Goal: Task Accomplishment & Management: Use online tool/utility

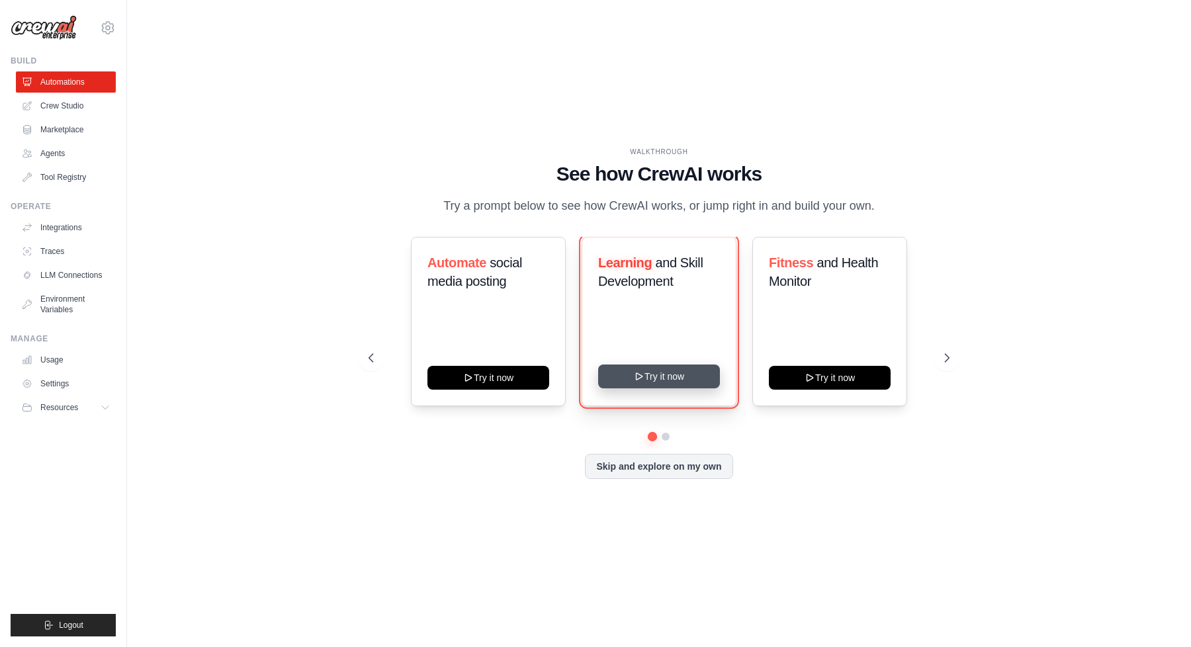
click at [648, 378] on button "Try it now" at bounding box center [659, 376] width 122 height 24
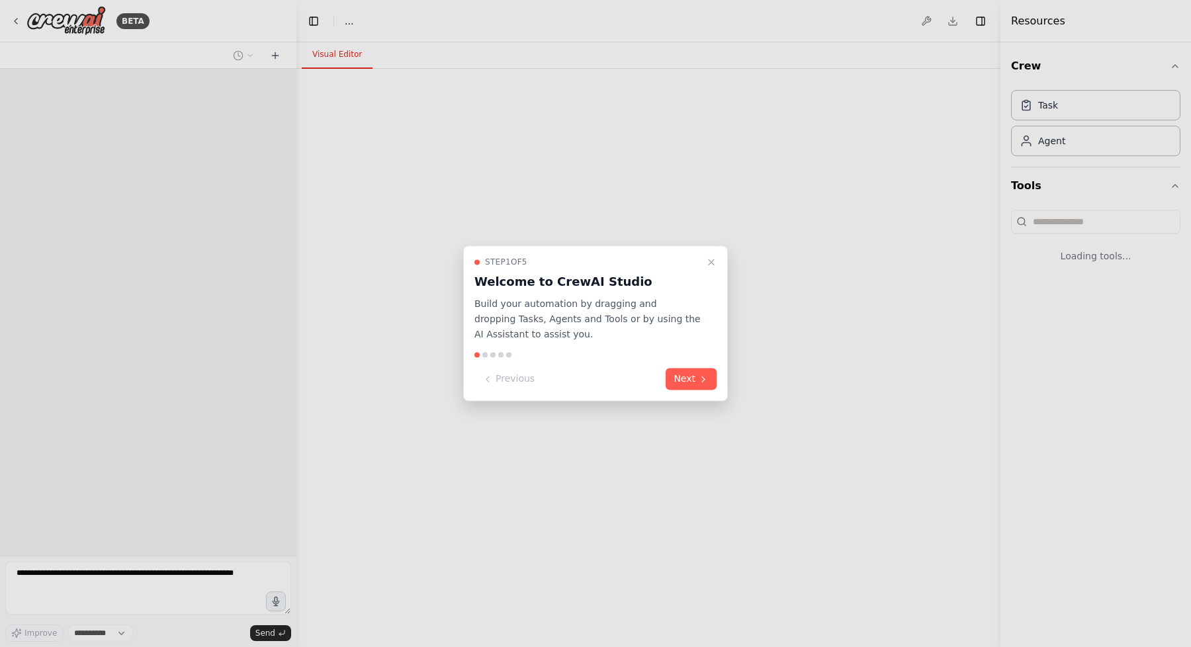
select select "****"
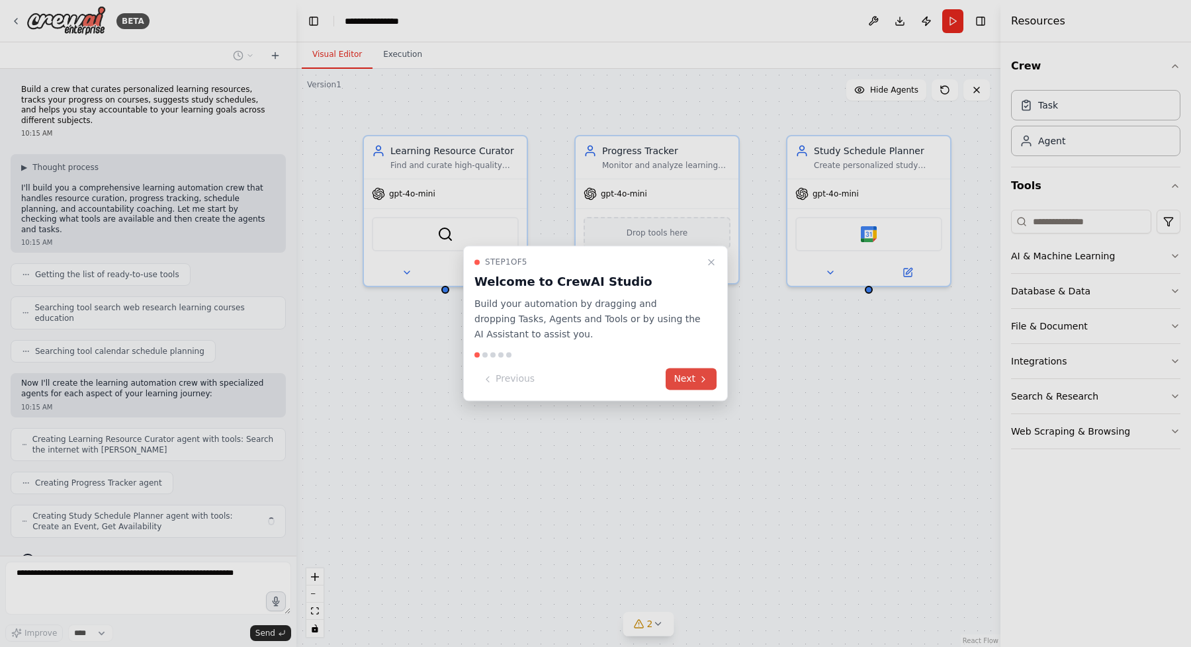
click at [701, 381] on icon at bounding box center [703, 379] width 11 height 11
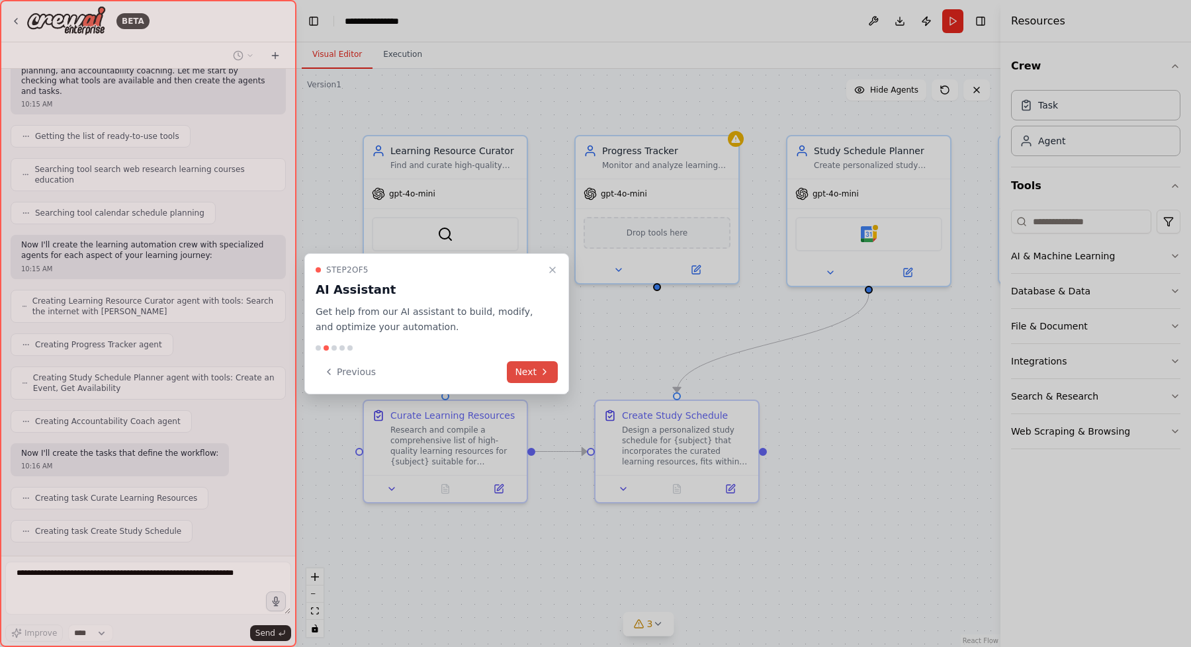
scroll to position [171, 0]
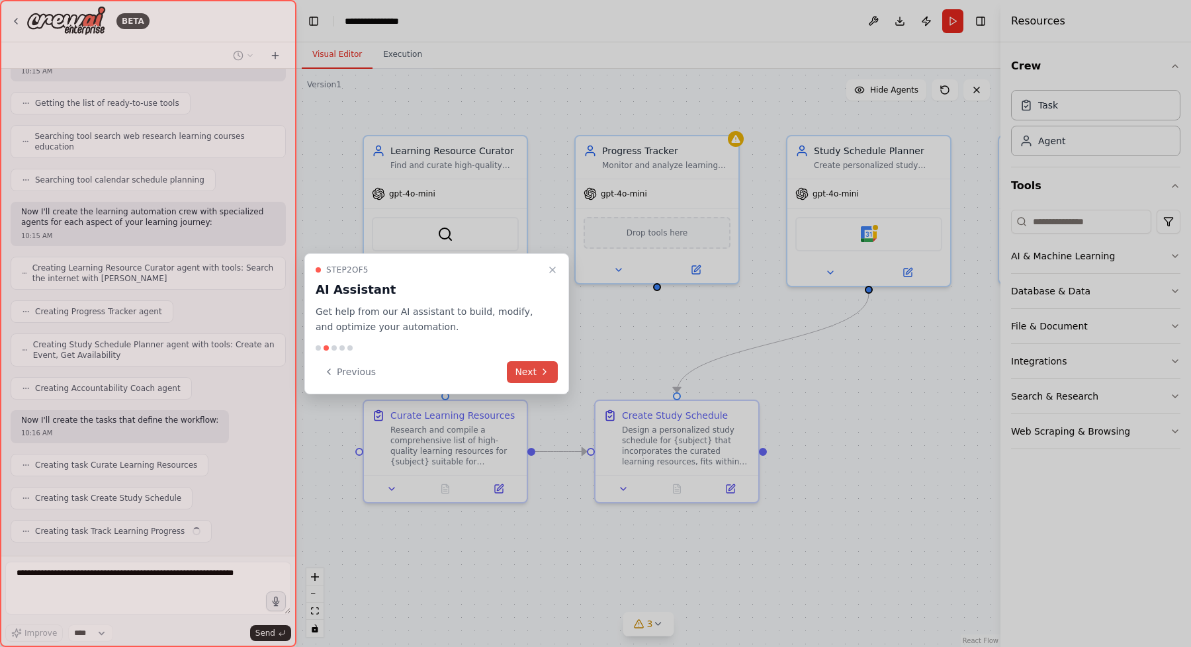
click at [538, 368] on button "Next" at bounding box center [532, 372] width 51 height 22
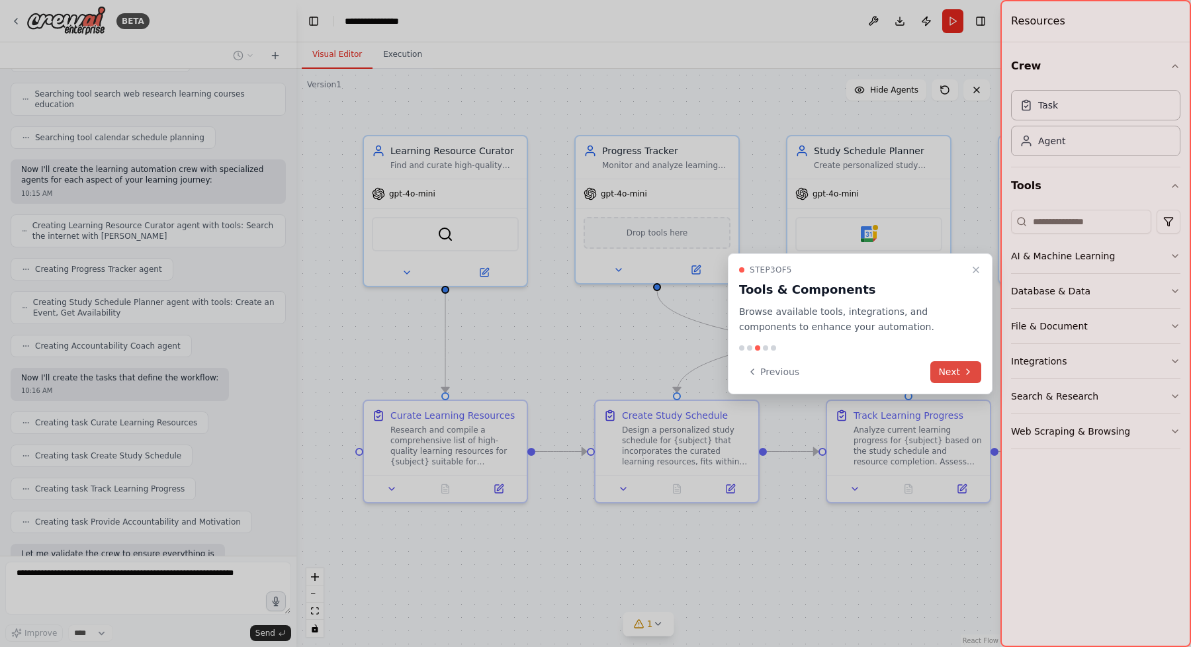
scroll to position [292, 0]
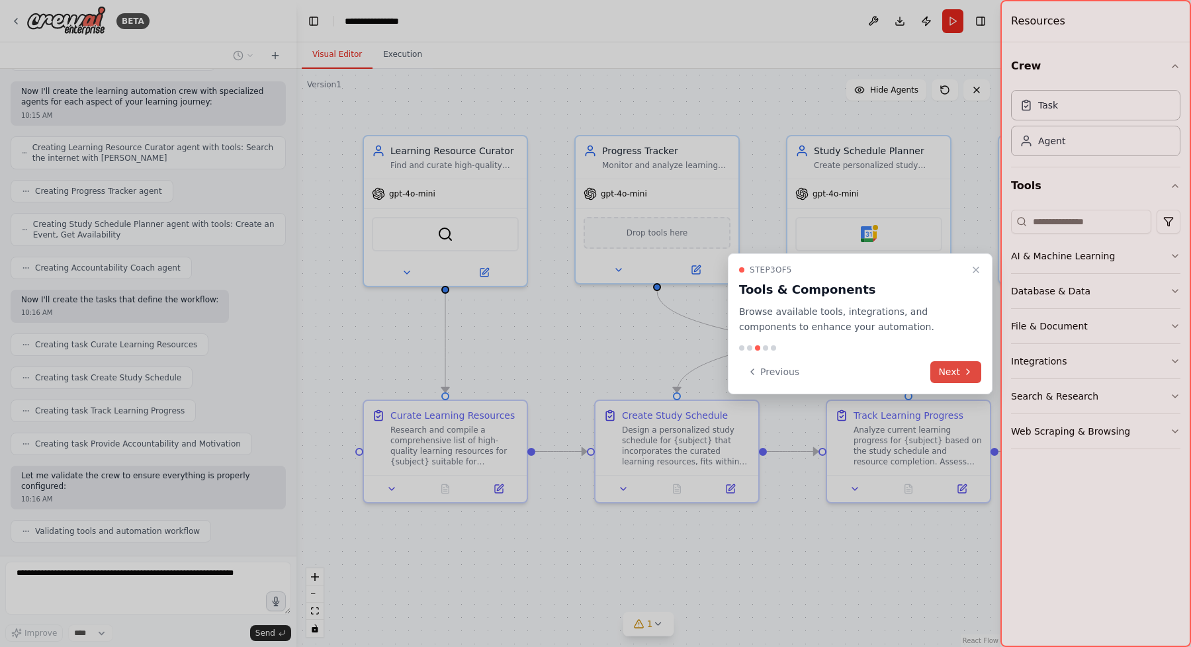
click at [956, 372] on button "Next" at bounding box center [955, 372] width 51 height 22
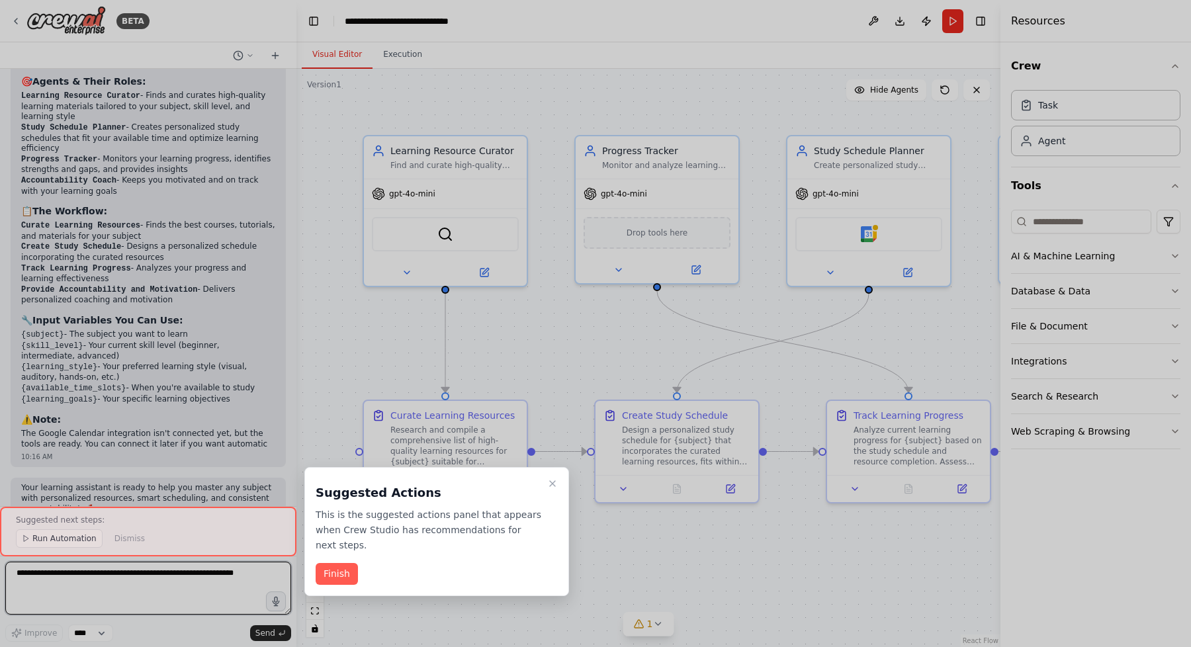
scroll to position [945, 0]
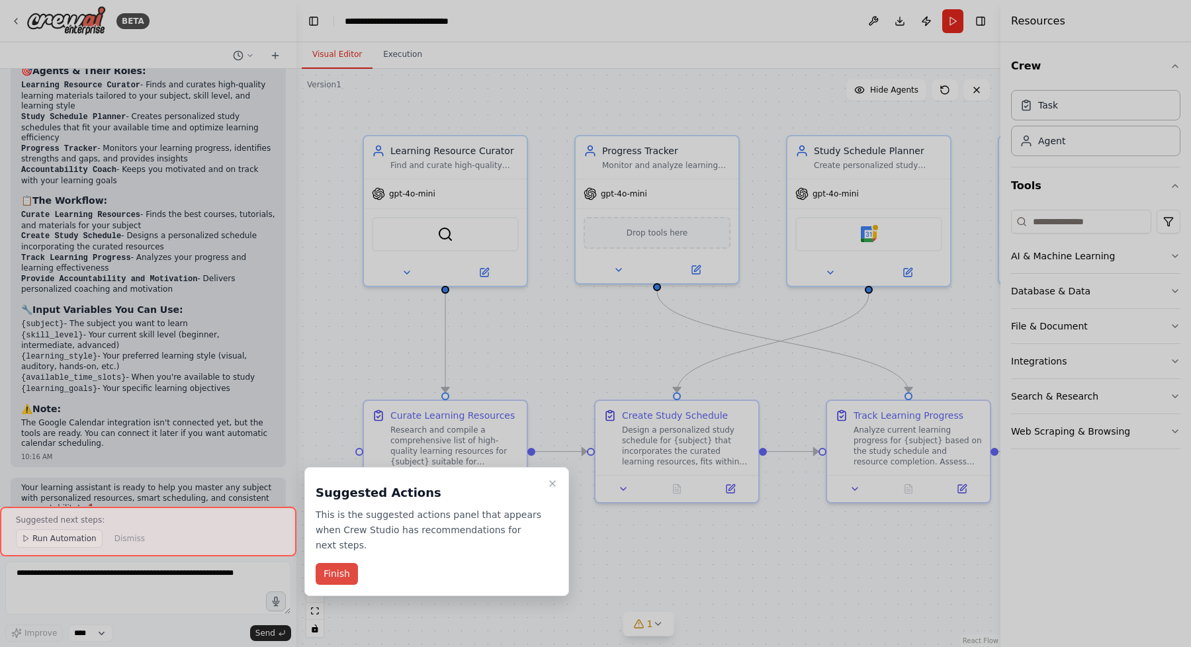
click at [347, 577] on button "Finish" at bounding box center [336, 574] width 42 height 22
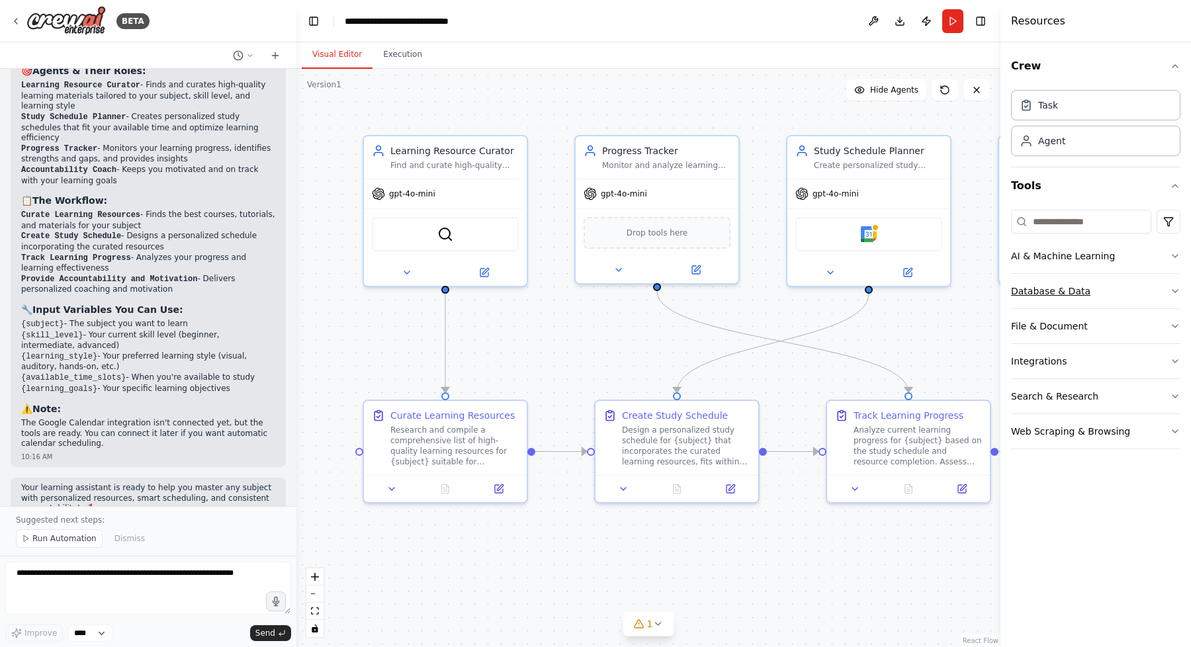
click at [1169, 288] on icon "button" at bounding box center [1174, 291] width 11 height 11
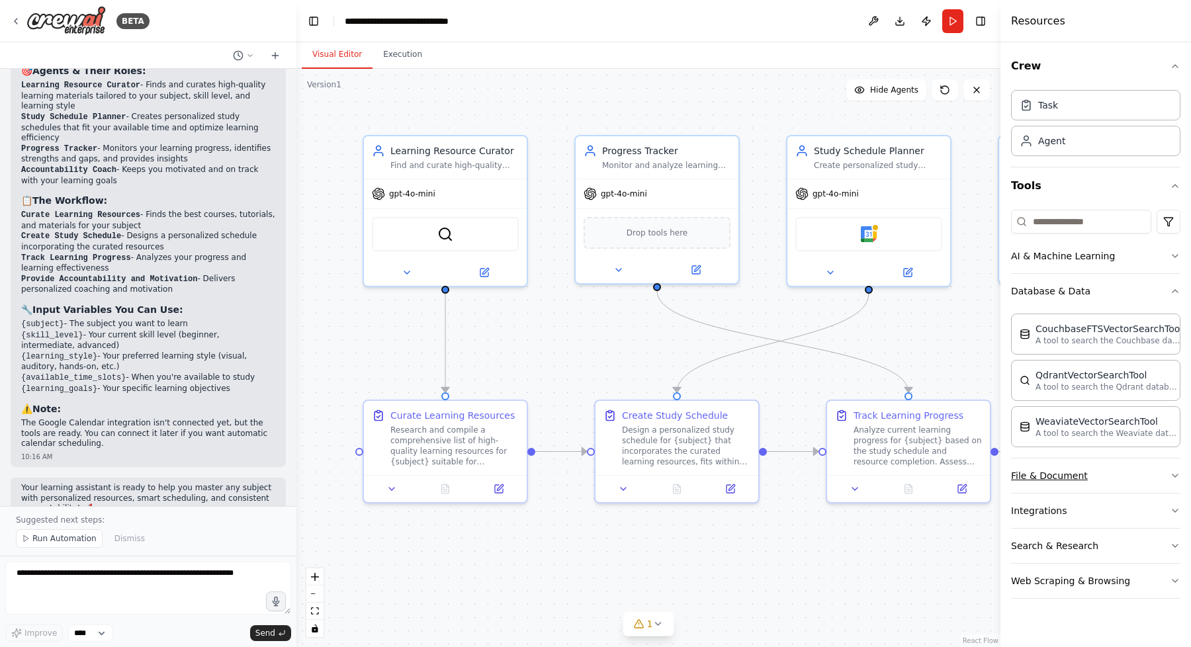
click at [1174, 471] on icon "button" at bounding box center [1174, 475] width 11 height 11
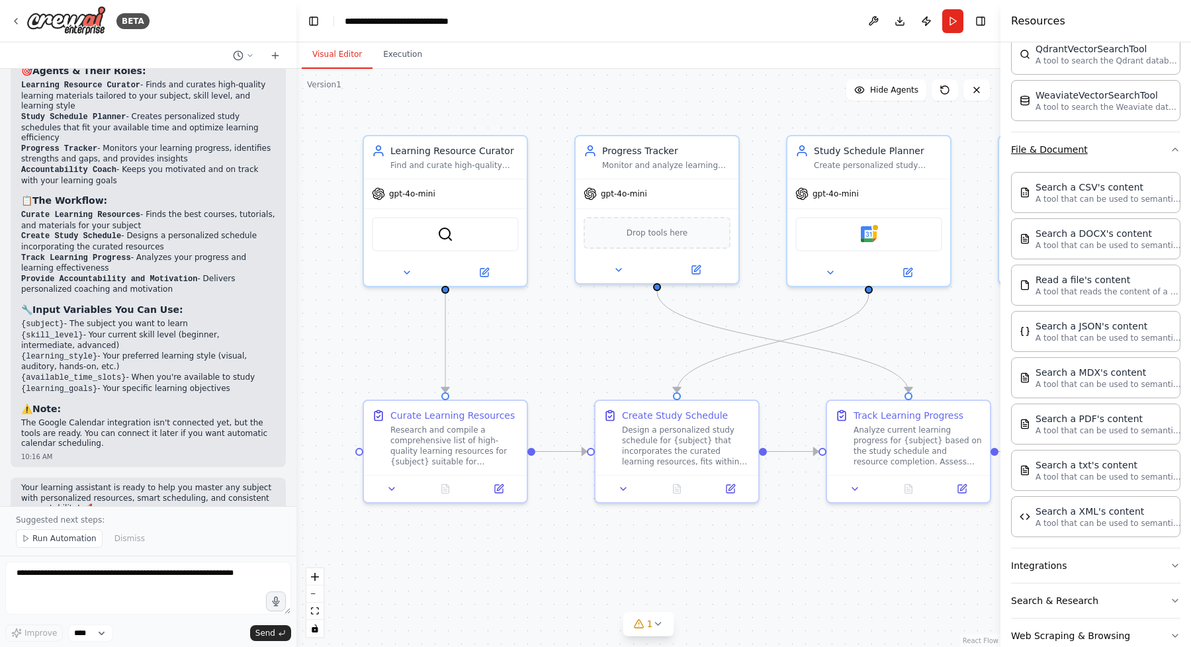
scroll to position [354, 0]
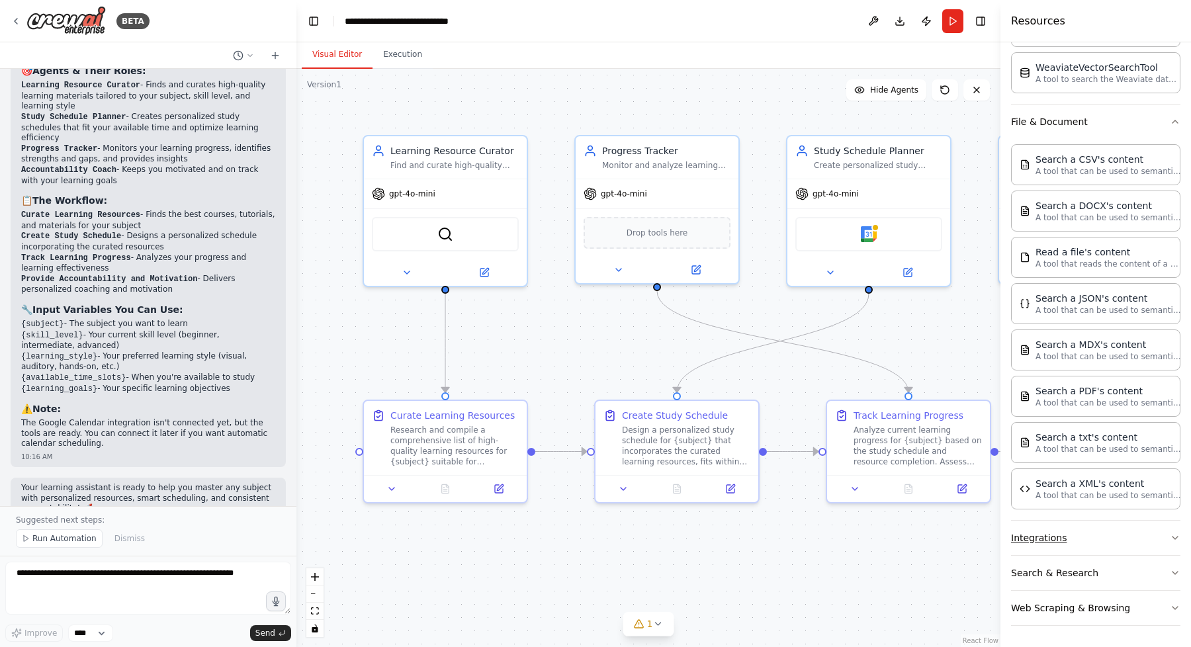
click at [1144, 534] on button "Integrations" at bounding box center [1095, 538] width 169 height 34
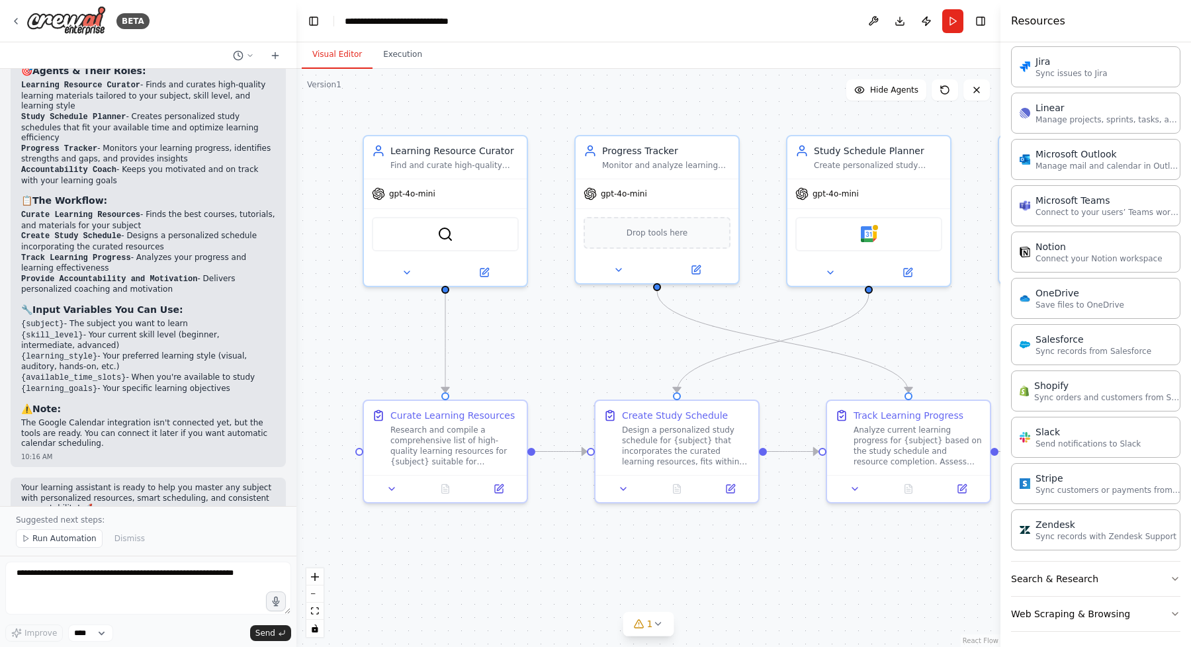
scroll to position [1337, 0]
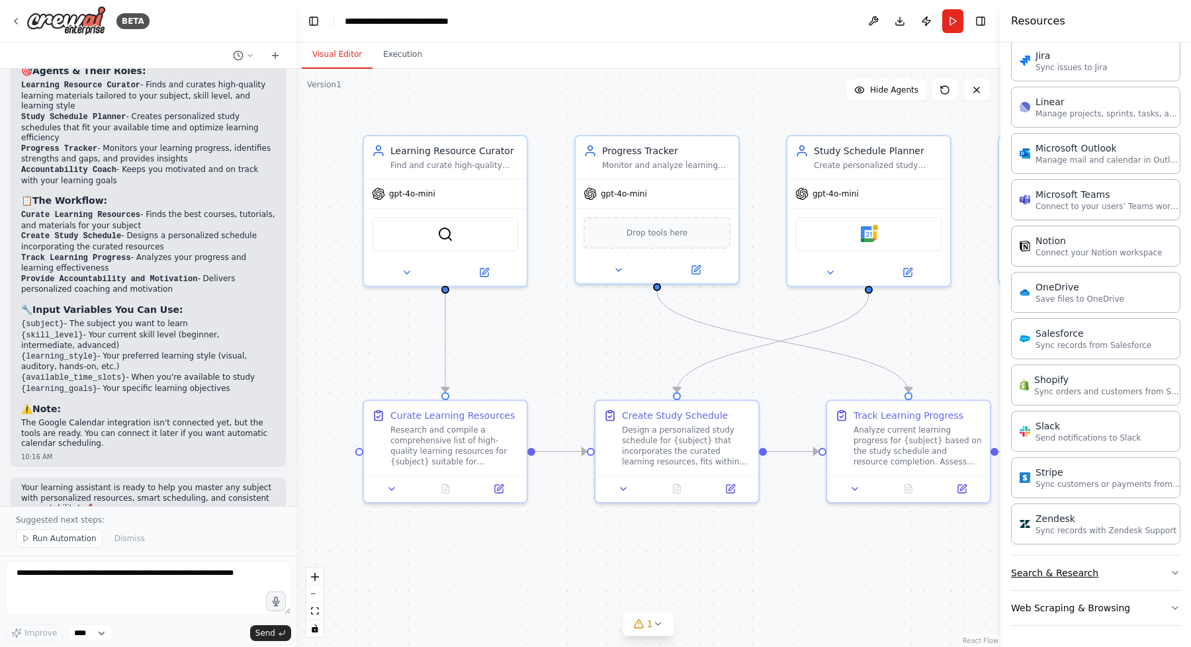
click at [1127, 577] on button "Search & Research" at bounding box center [1095, 573] width 169 height 34
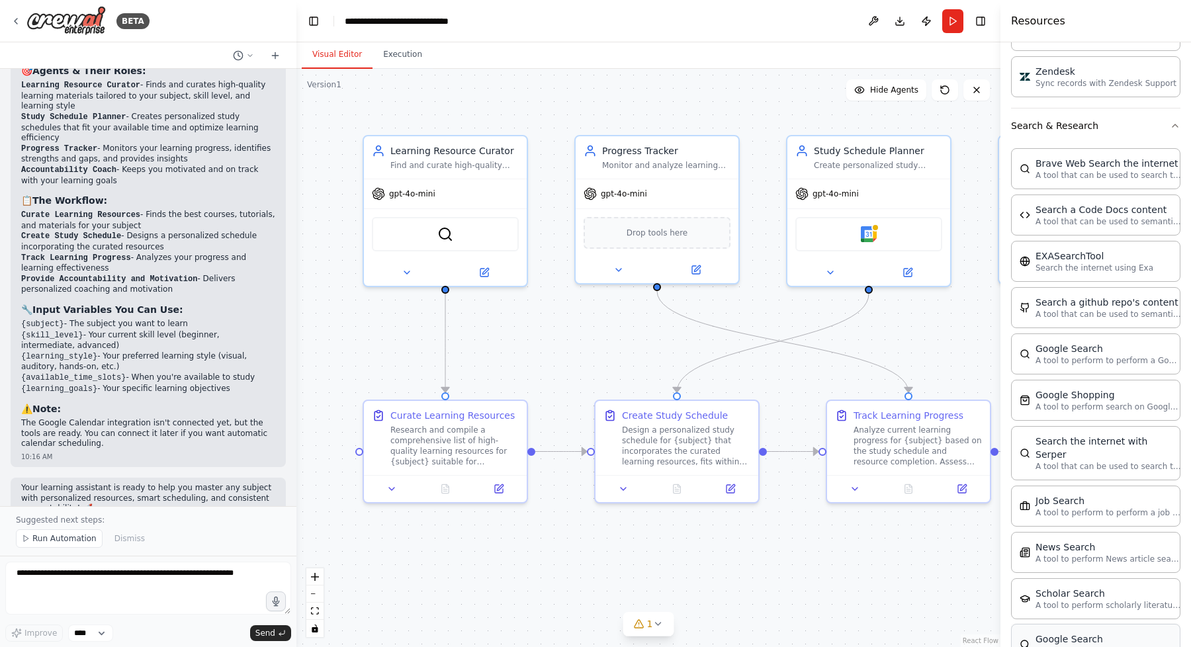
scroll to position [2009, 0]
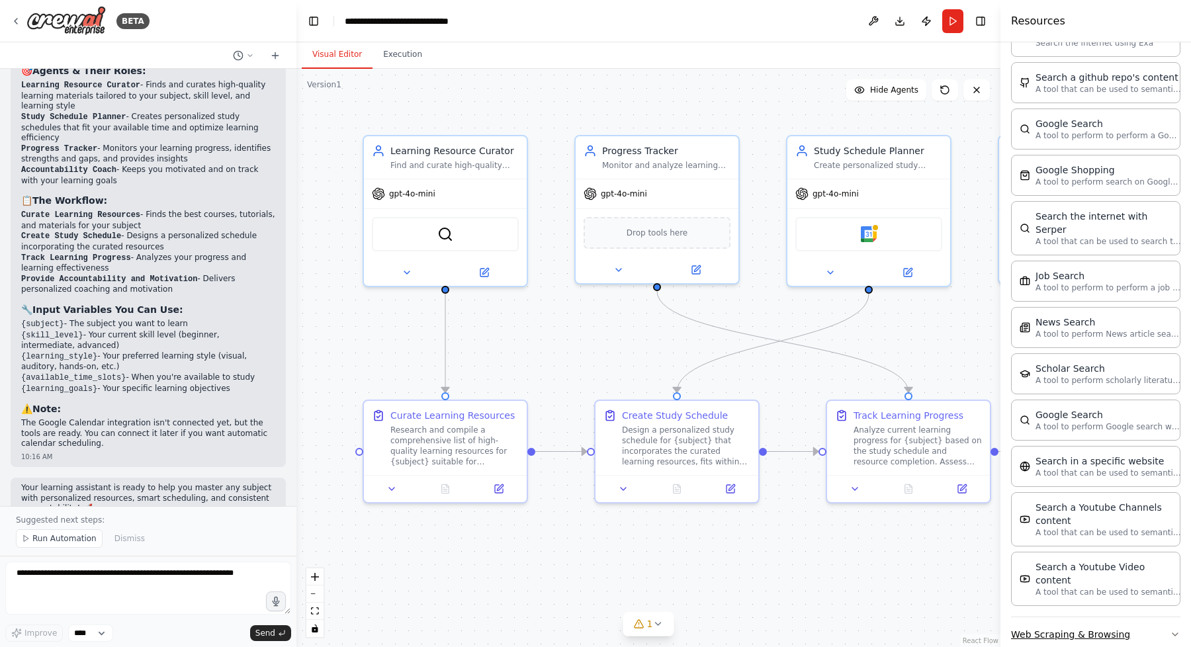
click at [1114, 617] on button "Web Scraping & Browsing" at bounding box center [1095, 634] width 169 height 34
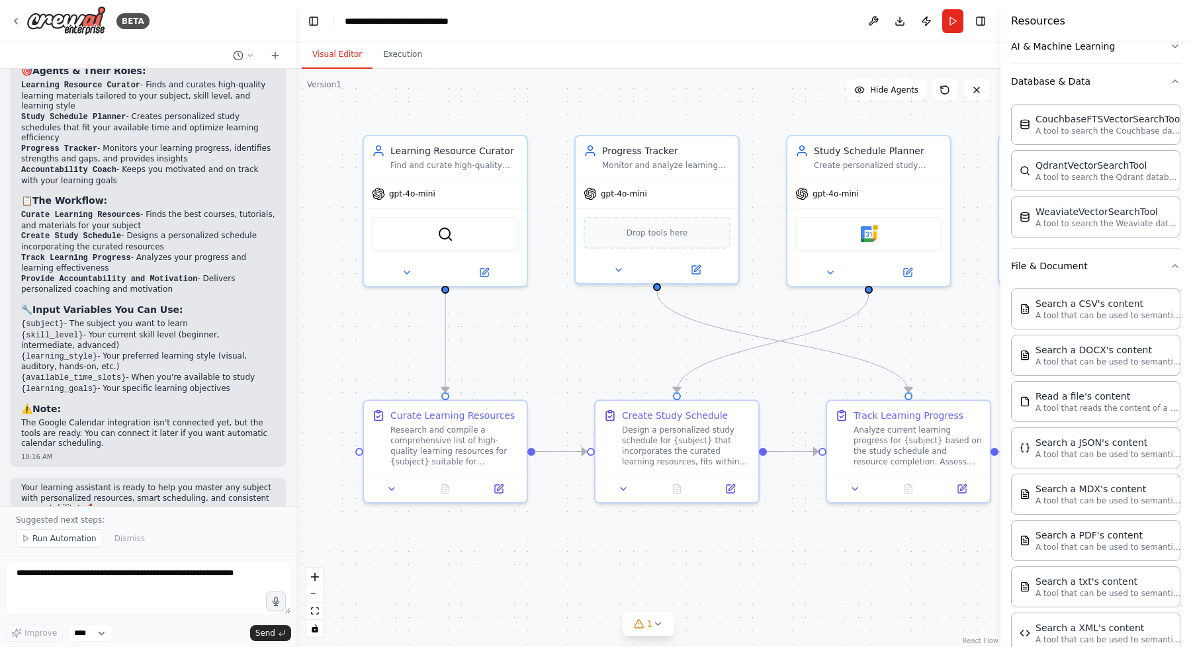
scroll to position [0, 0]
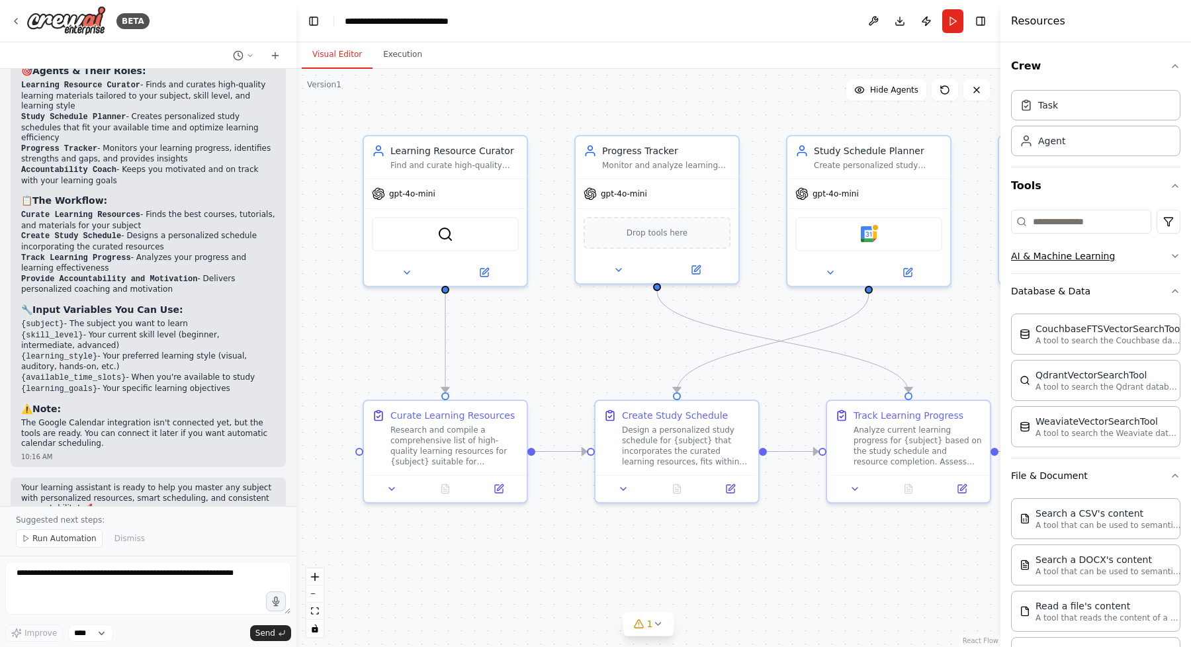
click at [1163, 259] on button "AI & Machine Learning" at bounding box center [1095, 256] width 169 height 34
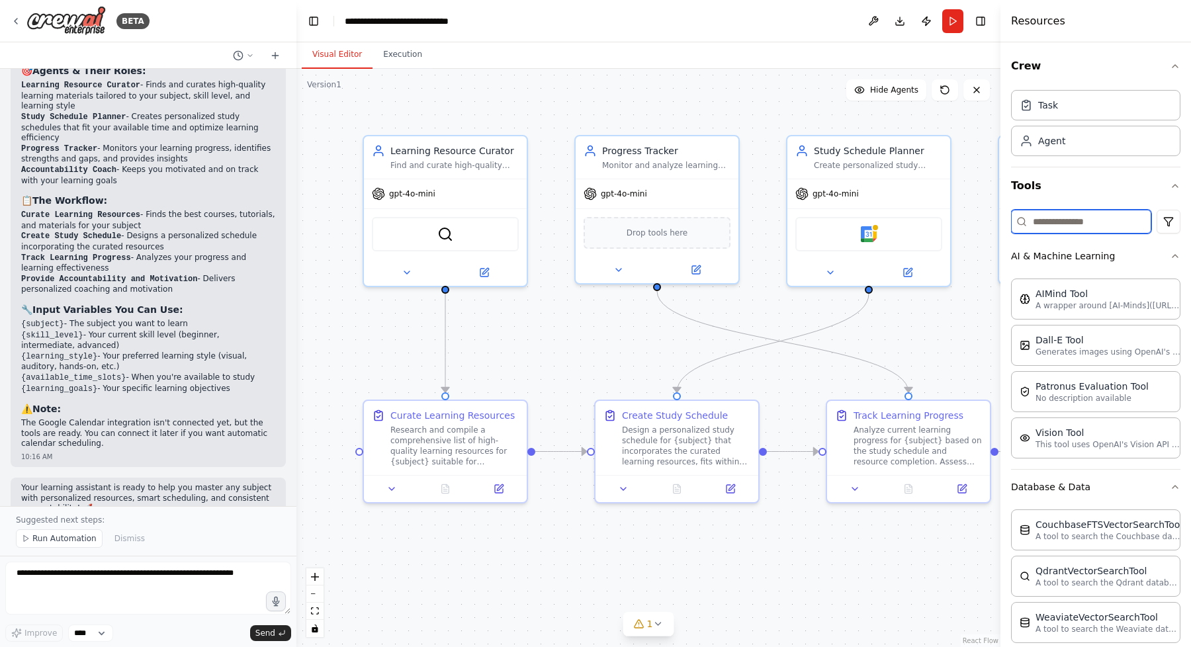
click at [1085, 226] on input at bounding box center [1081, 222] width 140 height 24
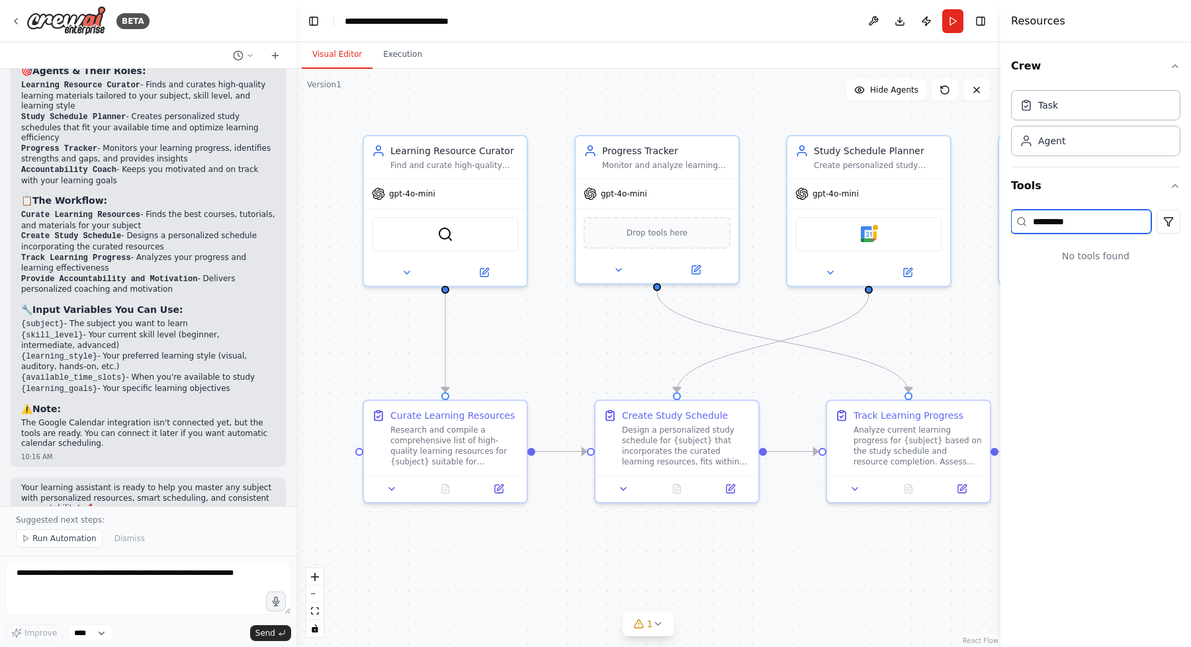
type input "*********"
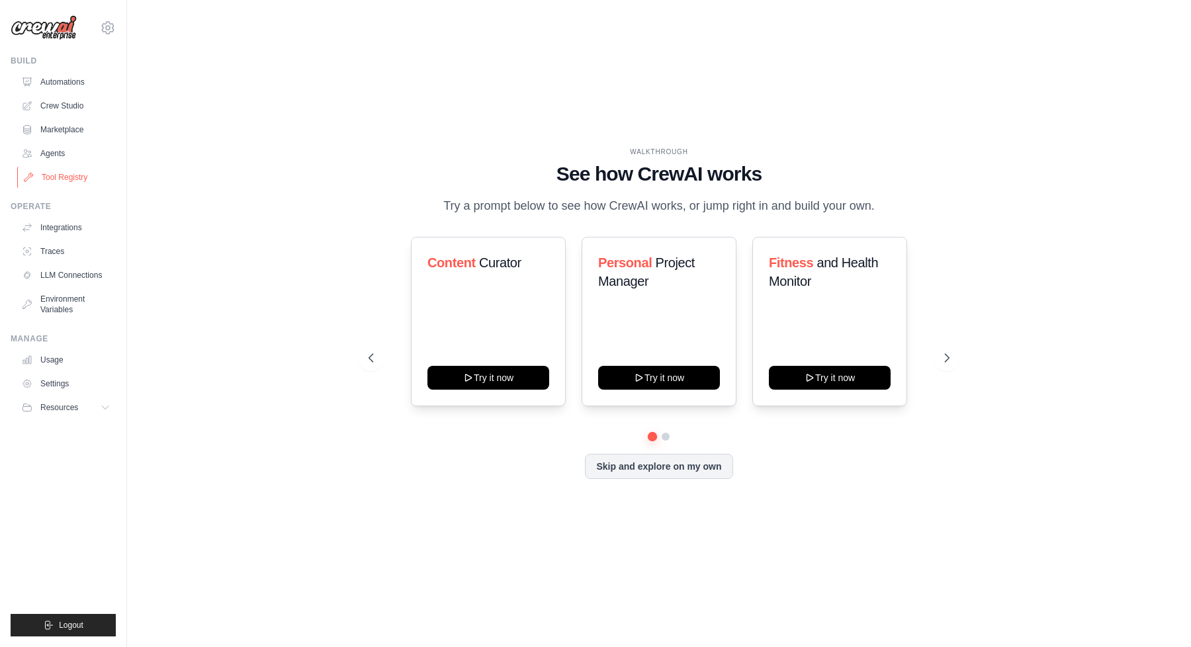
click at [61, 179] on link "Tool Registry" at bounding box center [67, 177] width 100 height 21
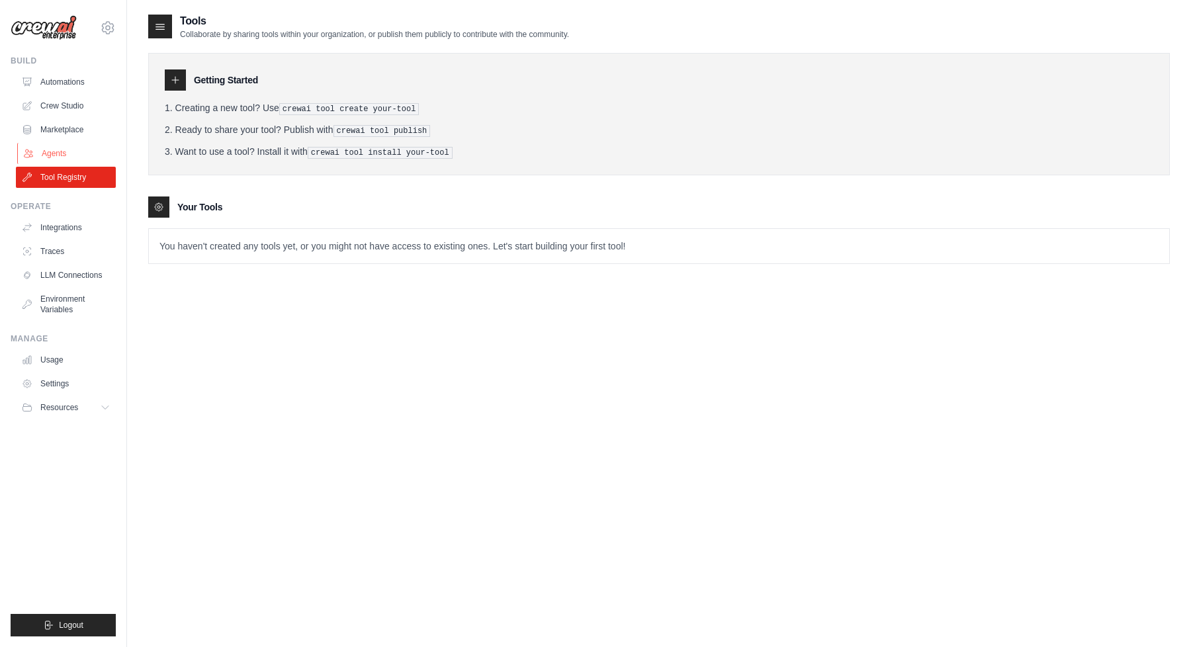
click at [60, 152] on link "Agents" at bounding box center [67, 153] width 100 height 21
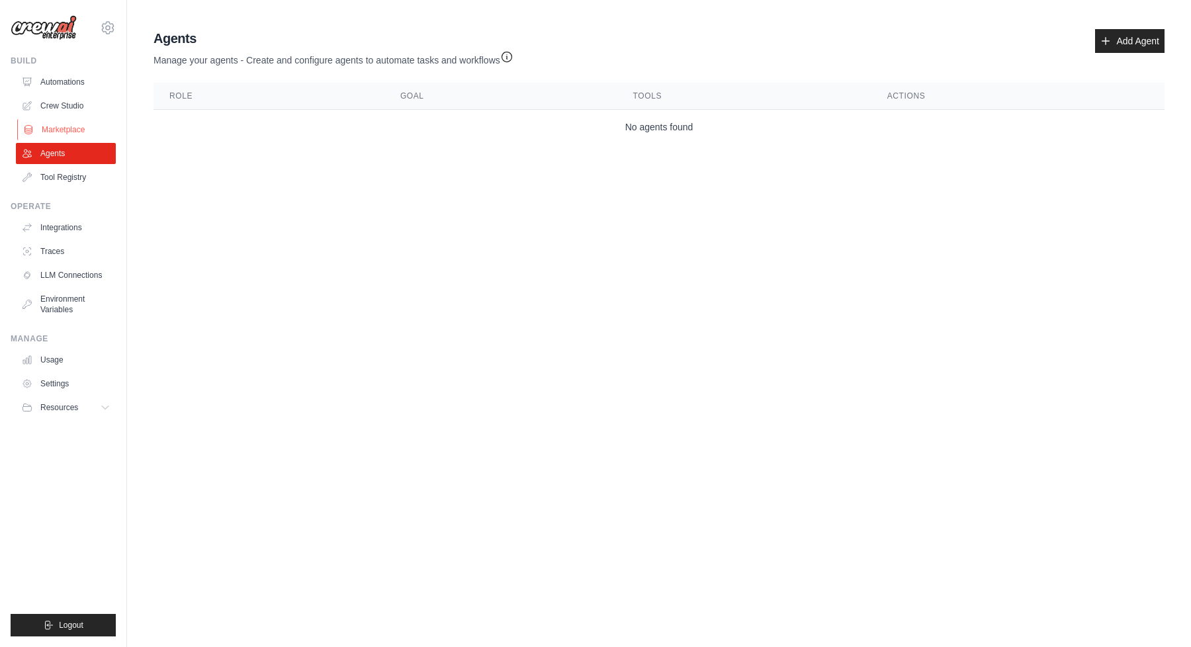
click at [60, 125] on link "Marketplace" at bounding box center [67, 129] width 100 height 21
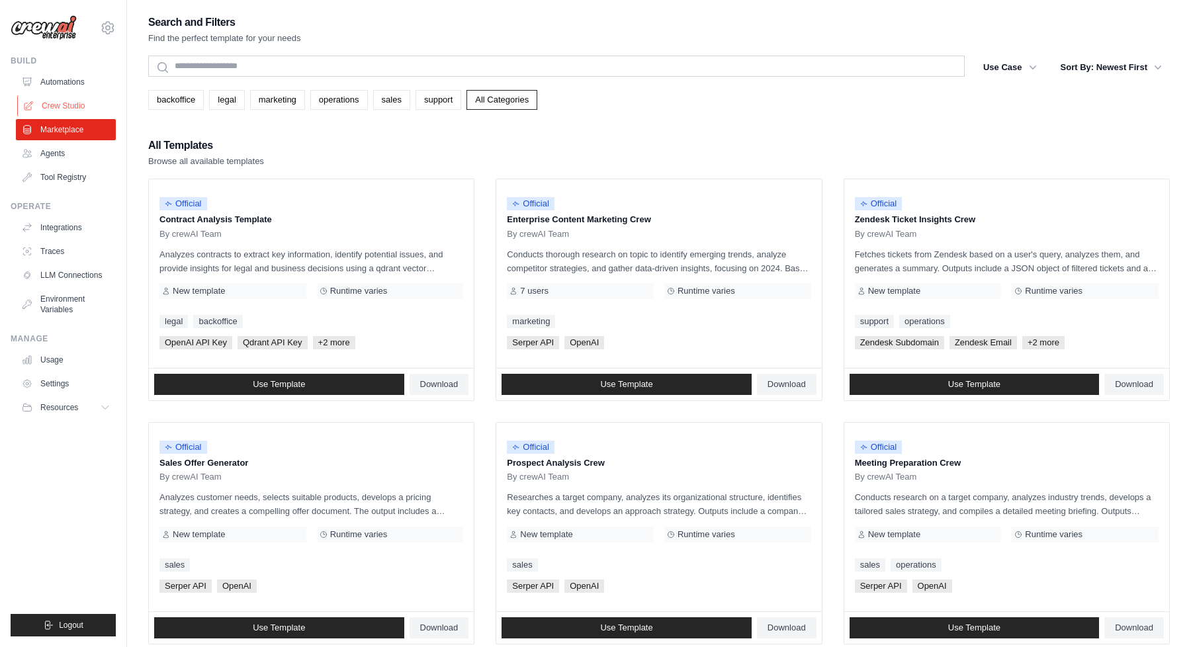
click at [59, 106] on link "Crew Studio" at bounding box center [67, 105] width 100 height 21
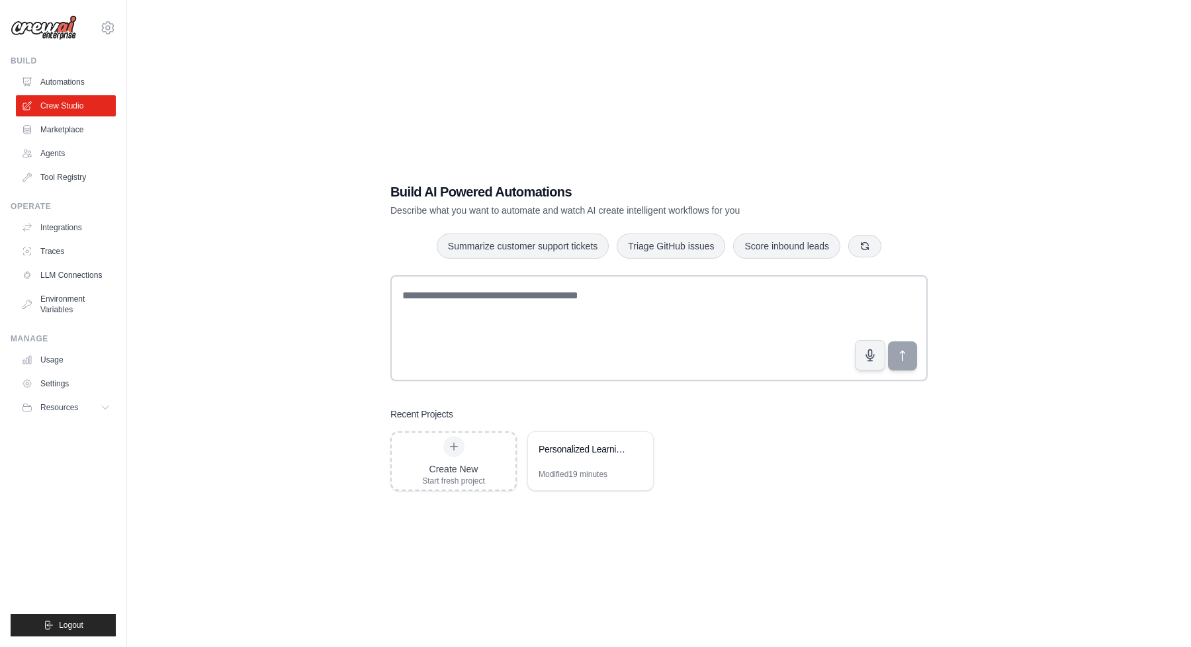
click at [335, 312] on div "Build AI Powered Automations Describe what you want to automate and watch AI cr…" at bounding box center [658, 336] width 1021 height 647
click at [73, 77] on link "Automations" at bounding box center [67, 81] width 100 height 21
